Goal: Information Seeking & Learning: Learn about a topic

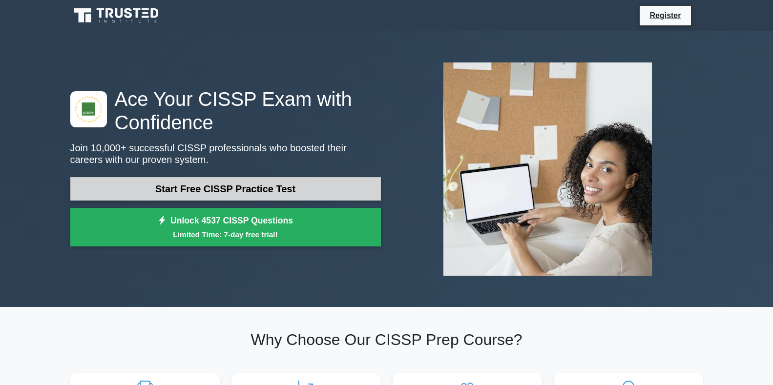
click at [250, 179] on link "Start Free CISSP Practice Test" at bounding box center [225, 188] width 311 height 23
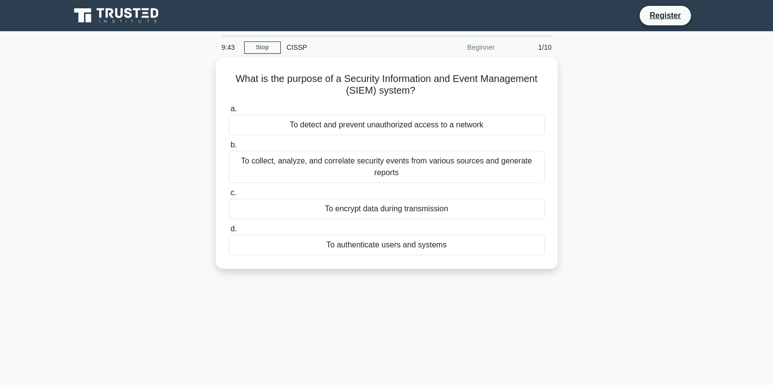
drag, startPoint x: 479, startPoint y: 46, endPoint x: 502, endPoint y: 49, distance: 23.6
click at [502, 49] on div "9:43 Stop CISSP Beginner 1/10" at bounding box center [387, 48] width 342 height 20
click at [502, 49] on div "1/10" at bounding box center [529, 48] width 57 height 20
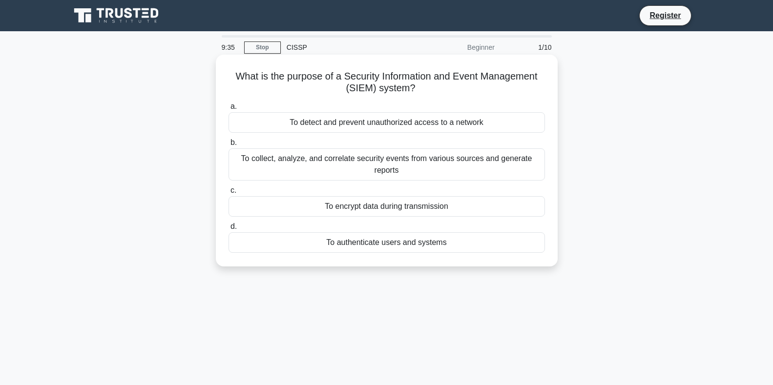
click at [333, 124] on div "To detect and prevent unauthorized access to a network" at bounding box center [387, 122] width 316 height 21
click at [229, 110] on input "a. To detect and prevent unauthorized access to a network" at bounding box center [229, 107] width 0 height 6
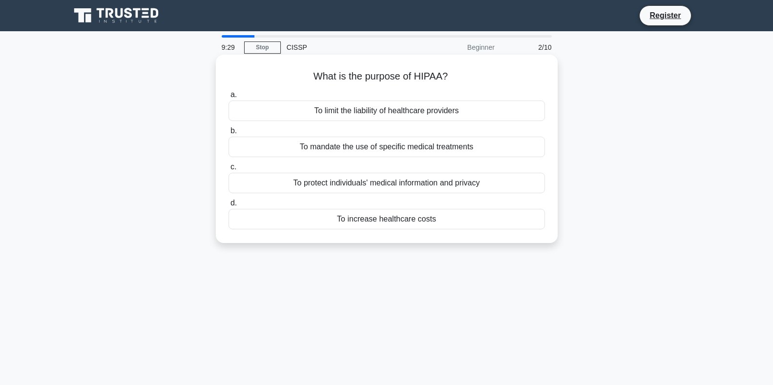
click at [373, 183] on div "To protect individuals' medical information and privacy" at bounding box center [387, 183] width 316 height 21
click at [229, 170] on input "c. To protect individuals' medical information and privacy" at bounding box center [229, 167] width 0 height 6
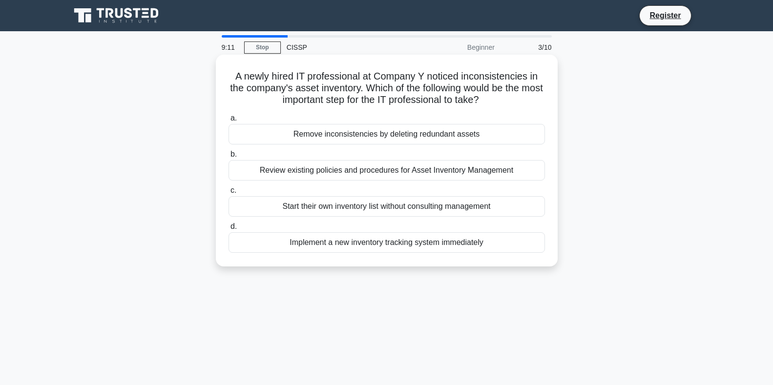
click at [375, 243] on div "Implement a new inventory tracking system immediately" at bounding box center [387, 242] width 316 height 21
click at [359, 242] on div "Implement a new inventory tracking system immediately" at bounding box center [387, 242] width 316 height 21
click at [229, 230] on input "d. Implement a new inventory tracking system immediately" at bounding box center [229, 227] width 0 height 6
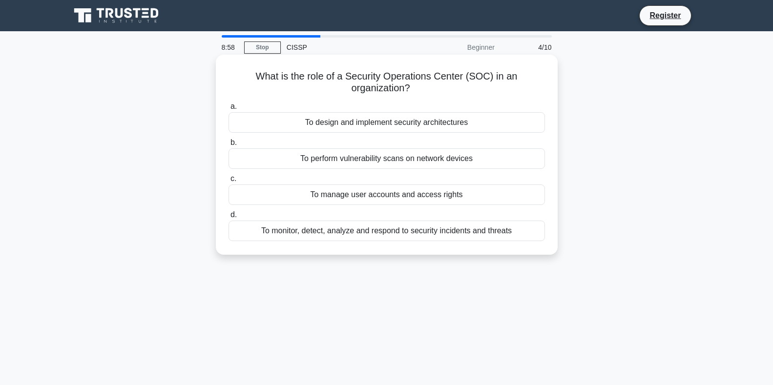
click at [385, 158] on div "To perform vulnerability scans on network devices" at bounding box center [387, 158] width 316 height 21
click at [229, 146] on input "b. To perform vulnerability scans on network devices" at bounding box center [229, 143] width 0 height 6
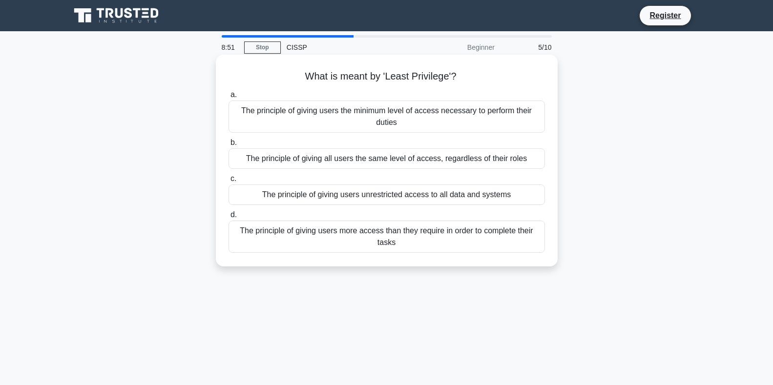
click at [381, 120] on div "The principle of giving users the minimum level of access necessary to perform …" at bounding box center [387, 117] width 316 height 32
click at [229, 98] on input "a. The principle of giving users the minimum level of access necessary to perfo…" at bounding box center [229, 95] width 0 height 6
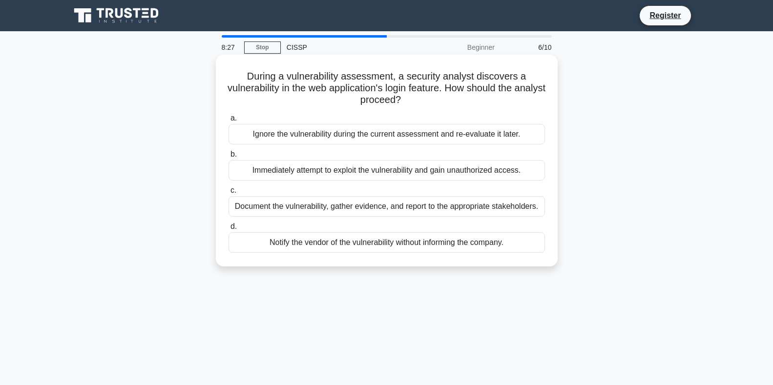
drag, startPoint x: 335, startPoint y: 205, endPoint x: 336, endPoint y: 211, distance: 6.6
click at [336, 211] on div "Document the vulnerability, gather evidence, and report to the appropriate stak…" at bounding box center [387, 206] width 316 height 21
click at [229, 194] on input "c. Document the vulnerability, gather evidence, and report to the appropriate s…" at bounding box center [229, 191] width 0 height 6
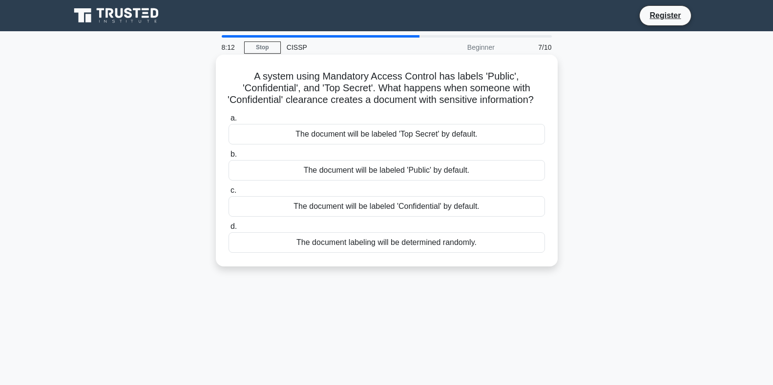
click at [423, 181] on div "The document will be labeled 'Public' by default." at bounding box center [387, 170] width 316 height 21
click at [229, 158] on input "b. The document will be labeled 'Public' by default." at bounding box center [229, 154] width 0 height 6
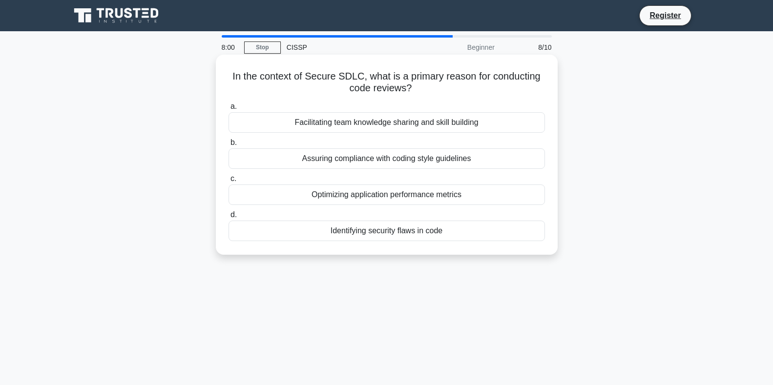
click at [388, 121] on div "Facilitating team knowledge sharing and skill building" at bounding box center [387, 122] width 316 height 21
click at [229, 110] on input "a. Facilitating team knowledge sharing and skill building" at bounding box center [229, 107] width 0 height 6
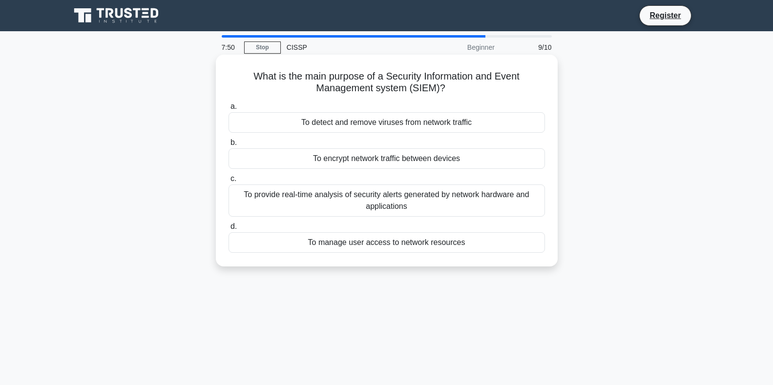
click at [405, 203] on div "To provide real-time analysis of security alerts generated by network hardware …" at bounding box center [387, 201] width 316 height 32
click at [229, 182] on input "c. To provide real-time analysis of security alerts generated by network hardwa…" at bounding box center [229, 179] width 0 height 6
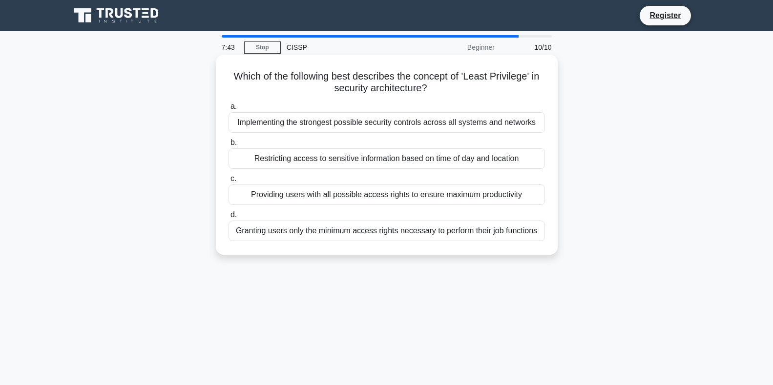
drag, startPoint x: 434, startPoint y: 197, endPoint x: 433, endPoint y: 190, distance: 6.9
click at [433, 190] on div "Providing users with all possible access rights to ensure maximum productivity" at bounding box center [387, 195] width 316 height 21
click at [229, 182] on input "c. Providing users with all possible access rights to ensure maximum productivi…" at bounding box center [229, 179] width 0 height 6
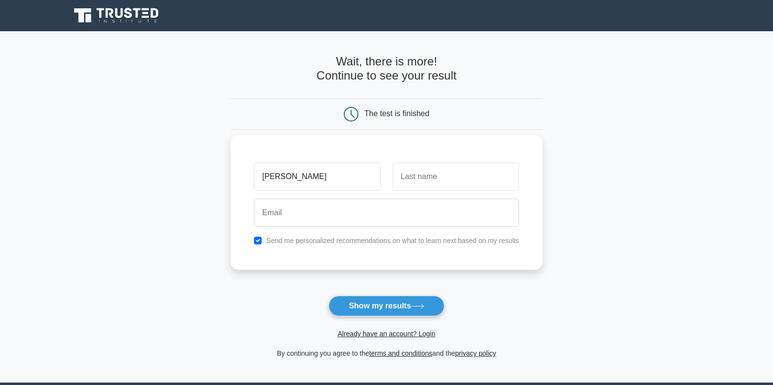
type input "[PERSON_NAME]"
click at [409, 171] on input "text" at bounding box center [456, 177] width 126 height 28
type input "shaibu"
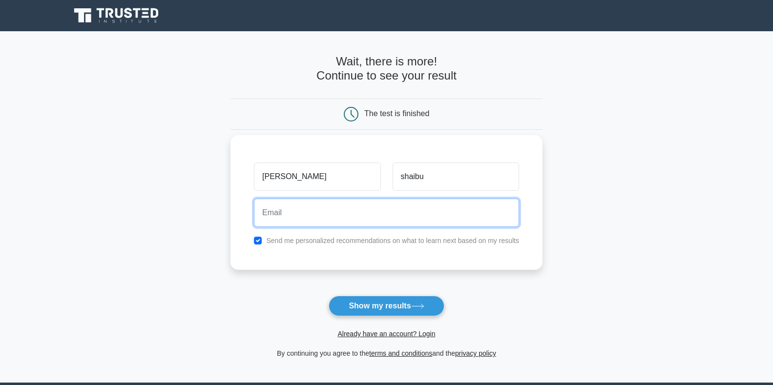
click at [406, 217] on input "email" at bounding box center [386, 213] width 265 height 28
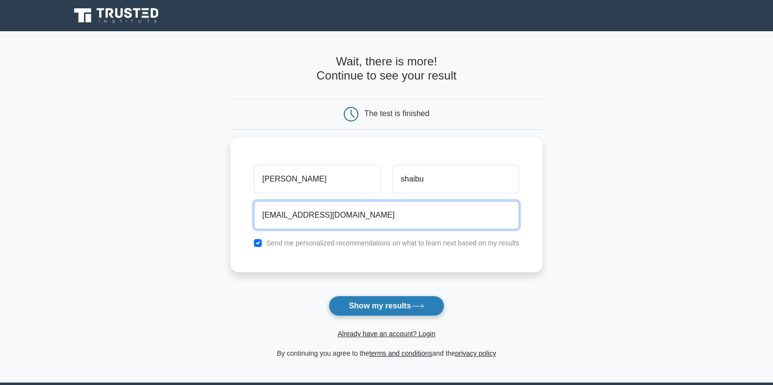
type input "shaibujoseph61@gmail.com"
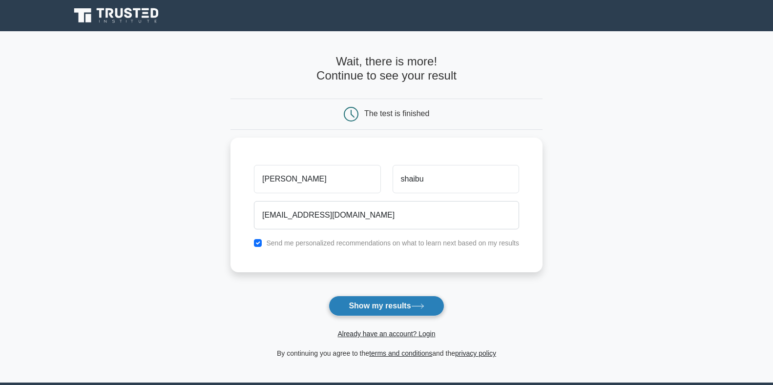
click at [364, 303] on button "Show my results" at bounding box center [386, 306] width 115 height 21
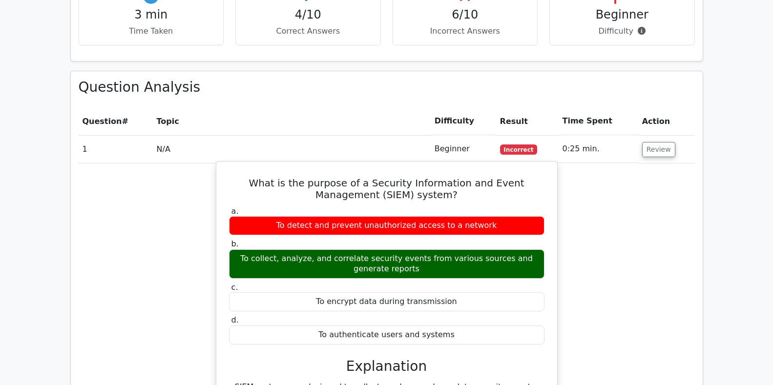
scroll to position [733, 0]
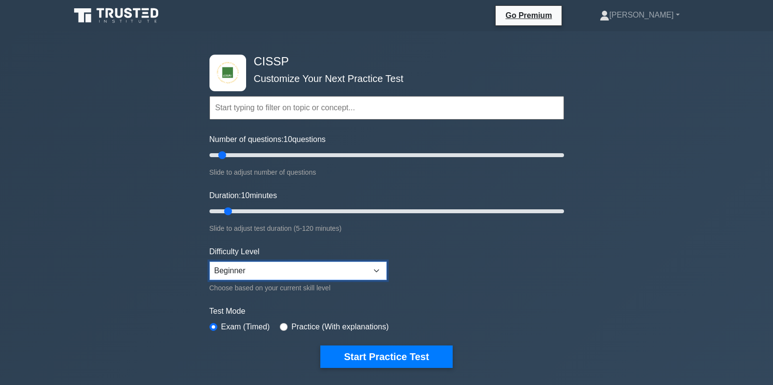
click at [379, 269] on select "Beginner Intermediate Expert" at bounding box center [298, 271] width 177 height 19
click at [377, 265] on select "Beginner Intermediate Expert" at bounding box center [298, 271] width 177 height 19
type input "10"
drag, startPoint x: 220, startPoint y: 155, endPoint x: 224, endPoint y: 159, distance: 5.5
click at [224, 159] on input "Number of questions: 10 questions" at bounding box center [387, 155] width 355 height 12
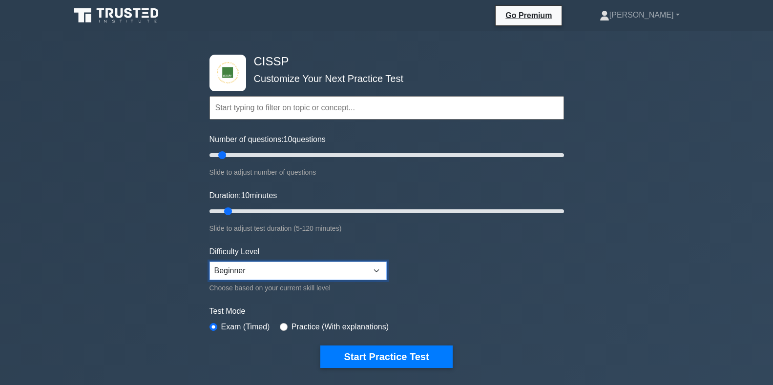
click at [378, 267] on select "Beginner Intermediate Expert" at bounding box center [298, 271] width 177 height 19
select select "expert"
click at [210, 262] on select "Beginner Intermediate Expert" at bounding box center [298, 271] width 177 height 19
drag, startPoint x: 230, startPoint y: 210, endPoint x: 373, endPoint y: 231, distance: 144.1
type input "60"
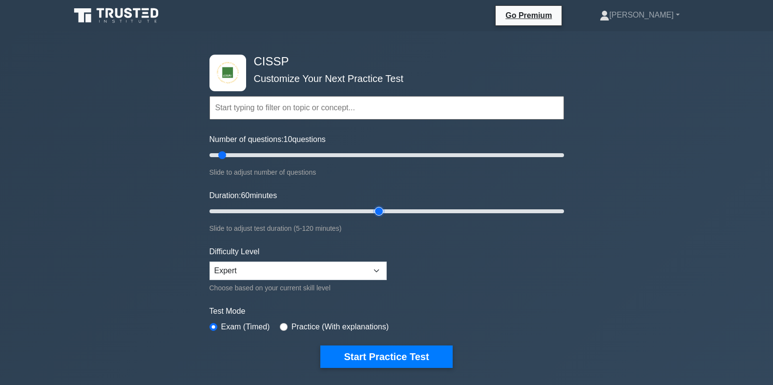
click at [373, 217] on input "Duration: 60 minutes" at bounding box center [387, 212] width 355 height 12
drag, startPoint x: 404, startPoint y: 352, endPoint x: 398, endPoint y: 347, distance: 7.3
click at [402, 352] on button "Start Practice Test" at bounding box center [386, 357] width 132 height 22
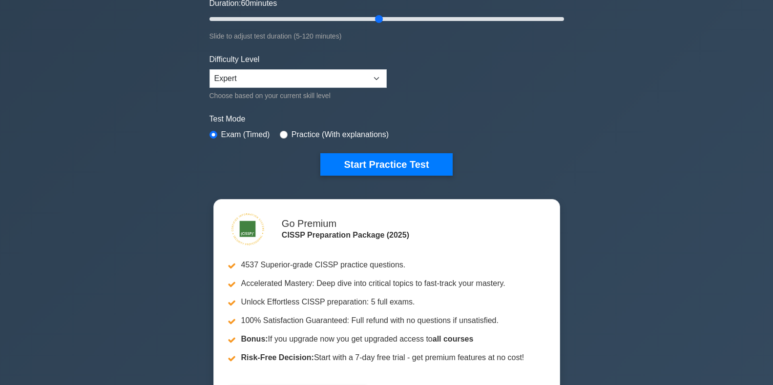
scroll to position [195, 0]
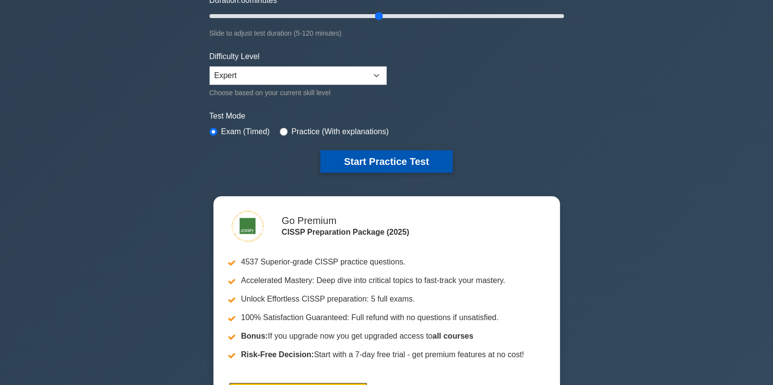
click at [373, 162] on button "Start Practice Test" at bounding box center [386, 161] width 132 height 22
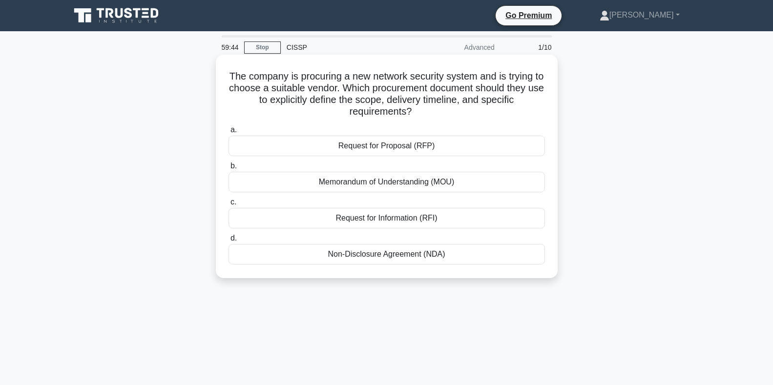
click at [446, 181] on div "Memorandum of Understanding (MOU)" at bounding box center [387, 182] width 316 height 21
click at [229, 169] on input "b. Memorandum of Understanding (MOU)" at bounding box center [229, 166] width 0 height 6
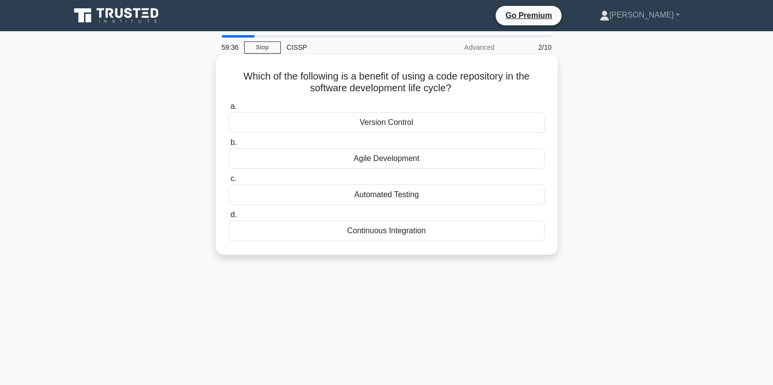
click at [425, 123] on div "Version Control" at bounding box center [387, 122] width 316 height 21
click at [229, 110] on input "a. Version Control" at bounding box center [229, 107] width 0 height 6
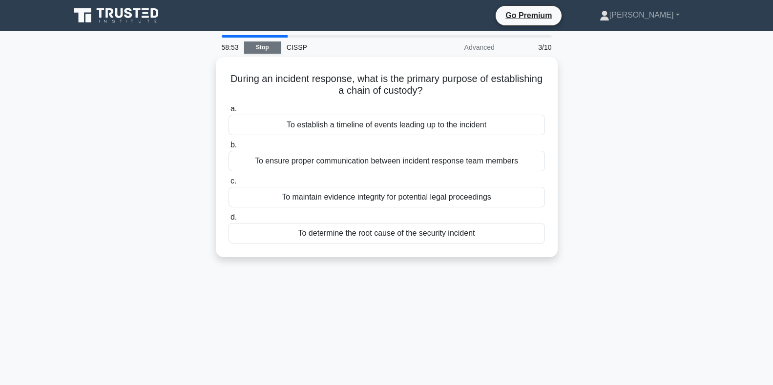
click at [265, 52] on link "Stop" at bounding box center [262, 48] width 37 height 12
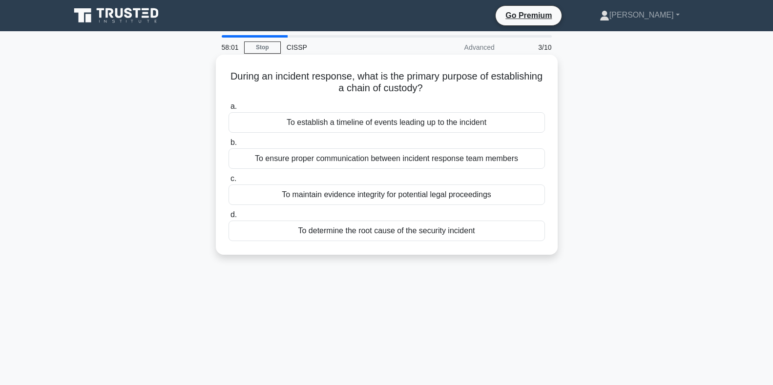
drag, startPoint x: 378, startPoint y: 58, endPoint x: 382, endPoint y: 78, distance: 21.0
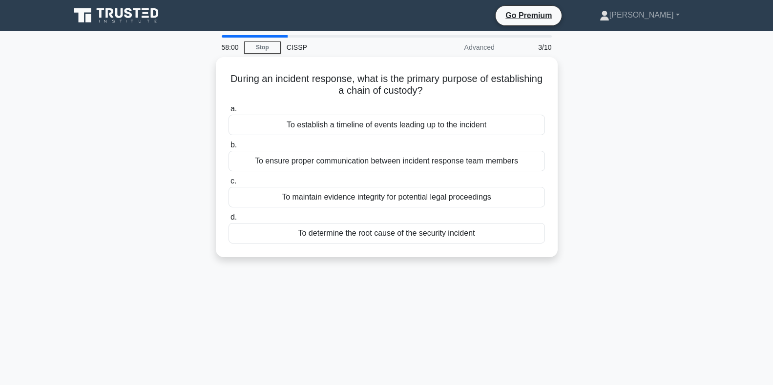
drag, startPoint x: 382, startPoint y: 78, endPoint x: 626, endPoint y: 100, distance: 244.2
click at [626, 100] on div "During an incident response, what is the primary purpose of establishing a chai…" at bounding box center [386, 163] width 645 height 212
